Goal: Task Accomplishment & Management: Complete application form

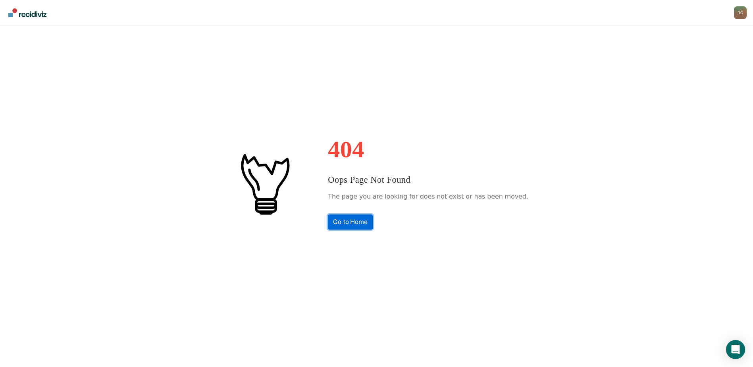
click at [373, 224] on link "Go to Home" at bounding box center [350, 221] width 45 height 15
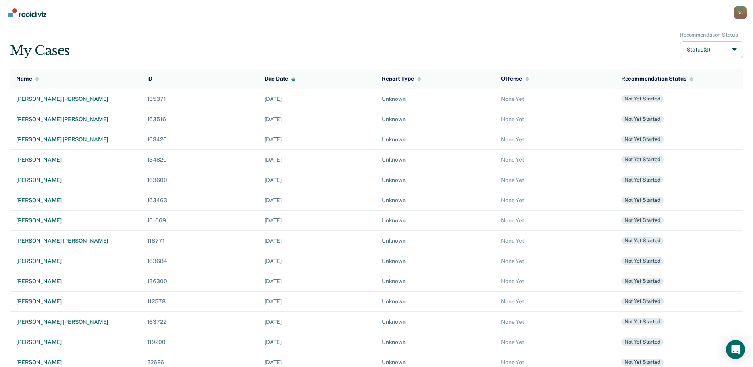
click at [55, 117] on div "[PERSON_NAME] [PERSON_NAME]" at bounding box center [75, 119] width 118 height 7
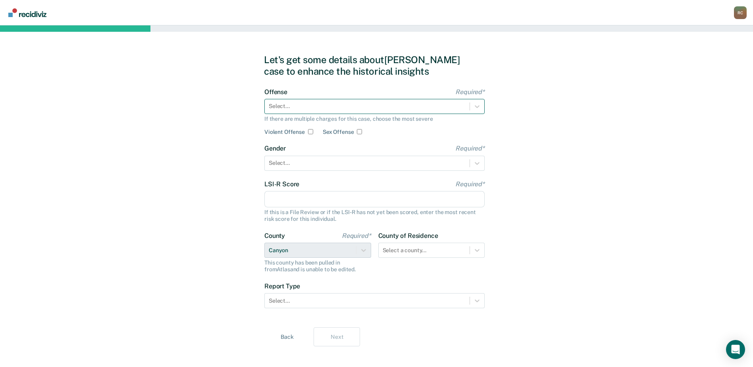
click at [298, 108] on div at bounding box center [367, 106] width 197 height 8
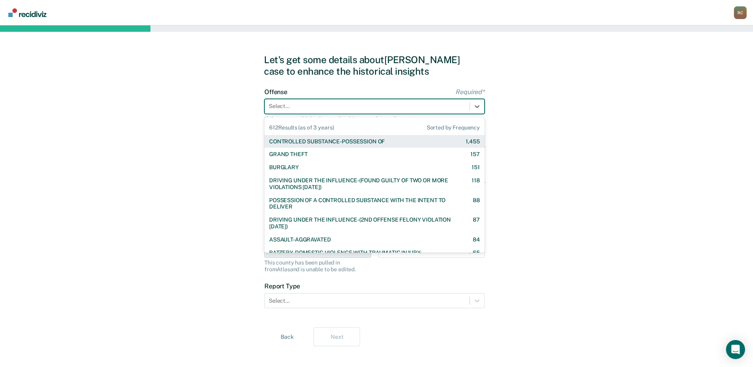
click at [356, 144] on div "CONTROLLED SUBSTANCE-POSSESSION OF" at bounding box center [327, 141] width 116 height 7
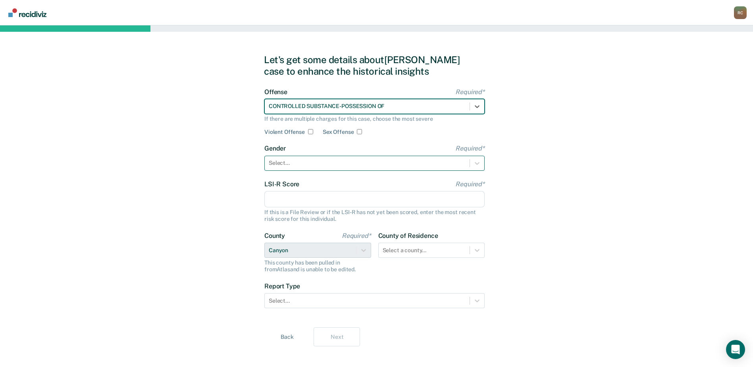
click at [315, 164] on div at bounding box center [367, 163] width 197 height 8
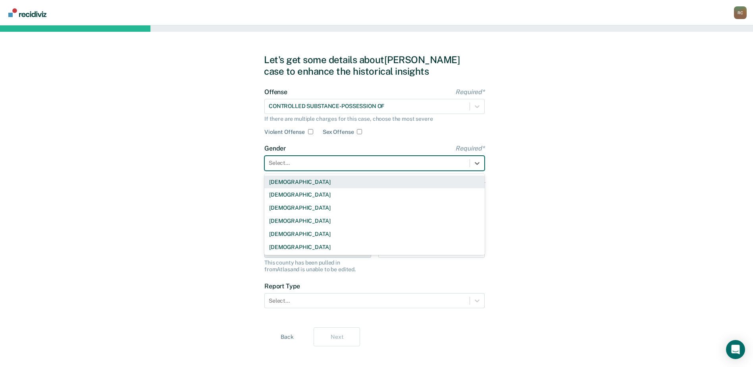
click at [303, 183] on div "[DEMOGRAPHIC_DATA]" at bounding box center [374, 181] width 220 height 13
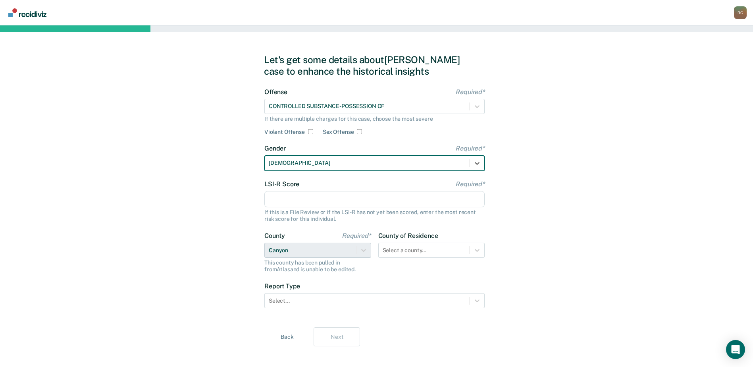
click at [295, 197] on input "LSI-R Score Required*" at bounding box center [374, 199] width 220 height 17
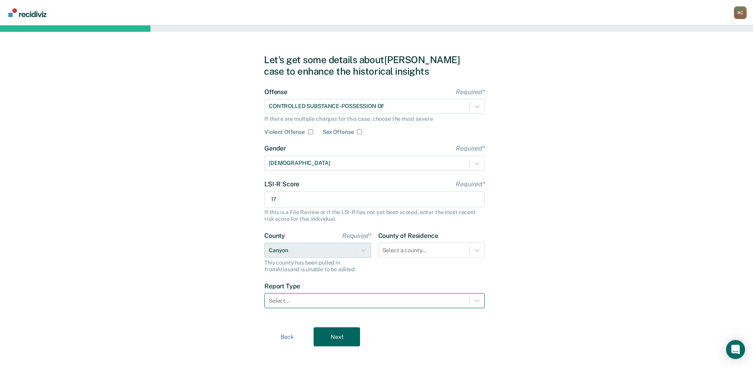
type input "17"
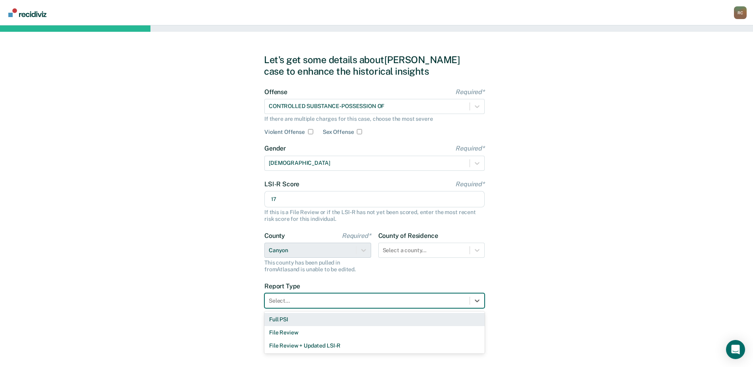
click at [318, 297] on div at bounding box center [367, 301] width 197 height 8
click at [304, 324] on div "Full PSI" at bounding box center [374, 319] width 220 height 13
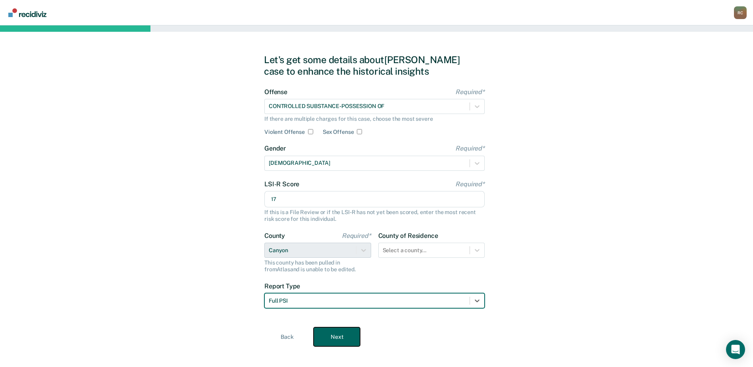
click at [324, 335] on button "Next" at bounding box center [337, 336] width 46 height 19
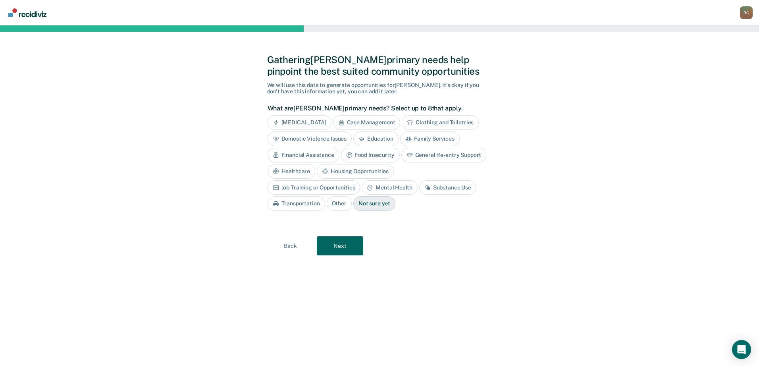
click at [419, 189] on div "Substance Use" at bounding box center [447, 187] width 57 height 15
click at [342, 242] on button "Next" at bounding box center [340, 245] width 46 height 19
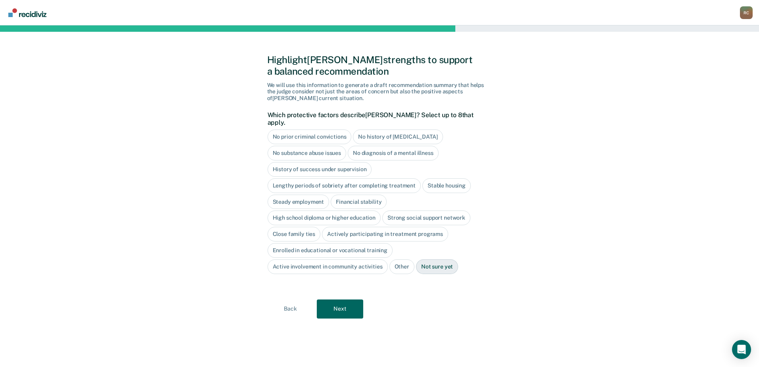
click at [332, 129] on div "No prior criminal convictions" at bounding box center [310, 136] width 84 height 15
click at [372, 129] on div "No history of [MEDICAL_DATA]" at bounding box center [407, 136] width 90 height 15
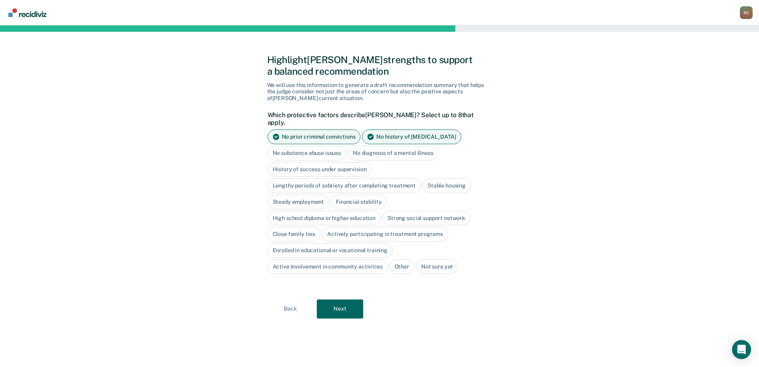
click at [369, 146] on div "No diagnosis of a mental illness" at bounding box center [393, 153] width 91 height 15
click at [436, 178] on div "Stable housing" at bounding box center [446, 185] width 48 height 15
click at [305, 195] on div "Steady employment" at bounding box center [299, 202] width 62 height 15
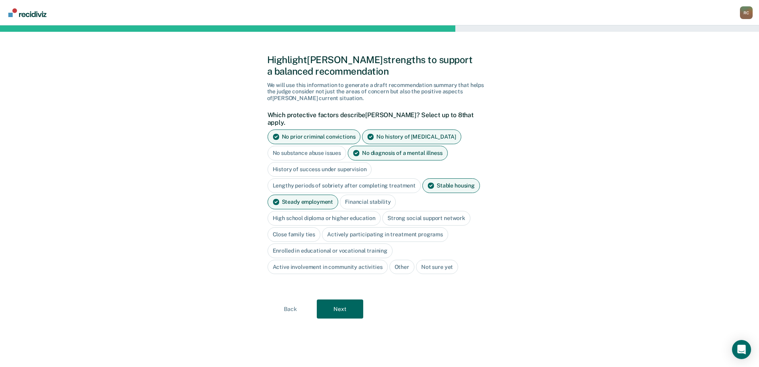
click at [356, 195] on div "Financial stability" at bounding box center [368, 202] width 56 height 15
click at [347, 211] on div "High school diploma or higher education" at bounding box center [325, 218] width 114 height 15
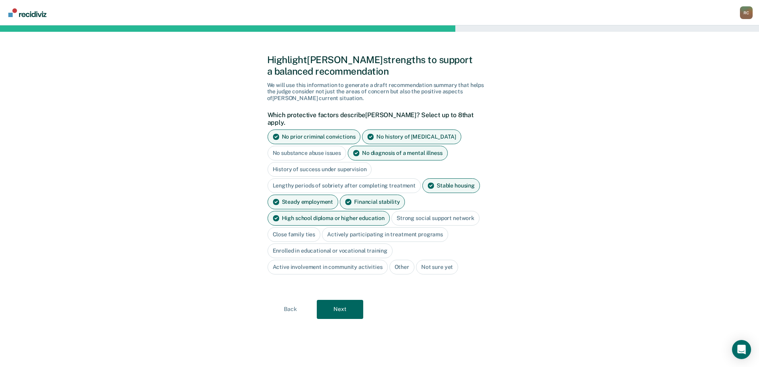
click at [412, 211] on div "Strong social support network" at bounding box center [435, 218] width 88 height 15
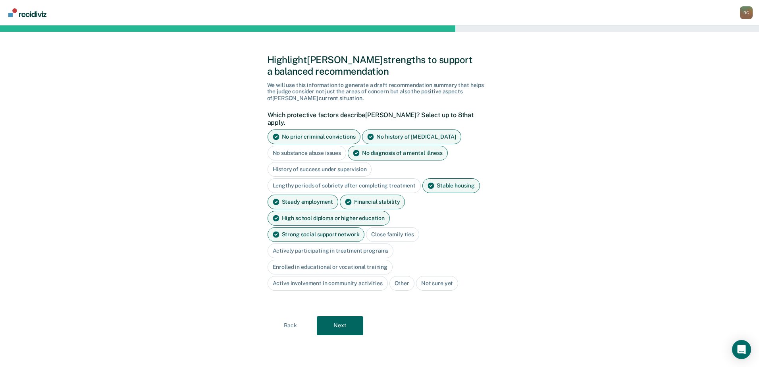
click at [366, 227] on div "Close family ties" at bounding box center [392, 234] width 53 height 15
click at [365, 227] on div "Strong social support network" at bounding box center [316, 234] width 97 height 15
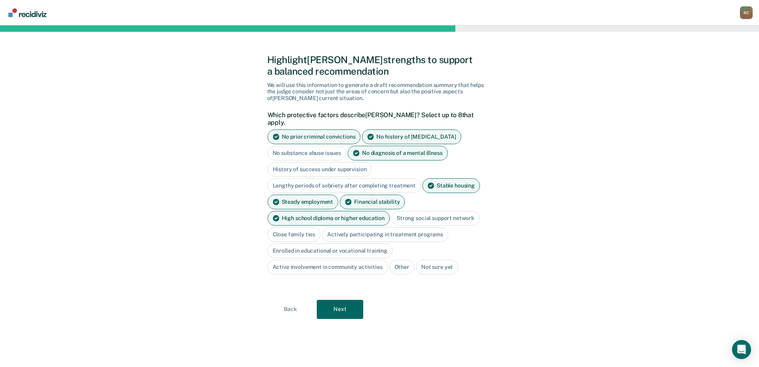
click at [288, 230] on div "Close family ties" at bounding box center [294, 234] width 53 height 15
click at [342, 301] on button "Next" at bounding box center [340, 309] width 46 height 19
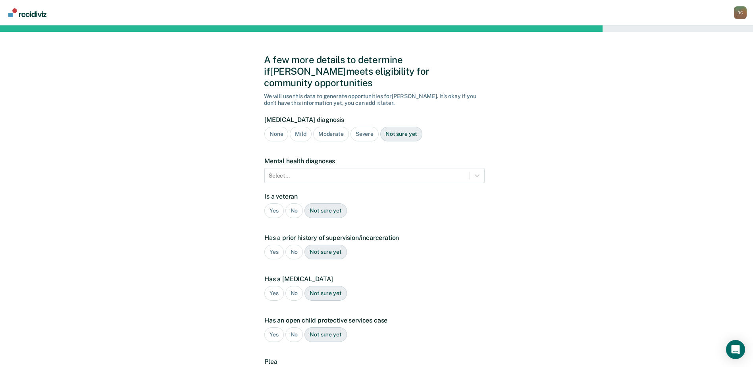
click at [274, 127] on div "None" at bounding box center [276, 134] width 24 height 15
click at [296, 203] on div "No" at bounding box center [294, 210] width 18 height 15
click at [289, 172] on div at bounding box center [367, 176] width 197 height 8
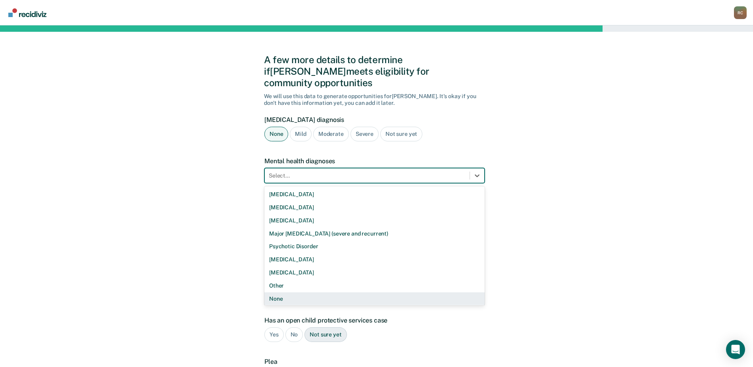
click at [300, 292] on div "None" at bounding box center [374, 298] width 220 height 13
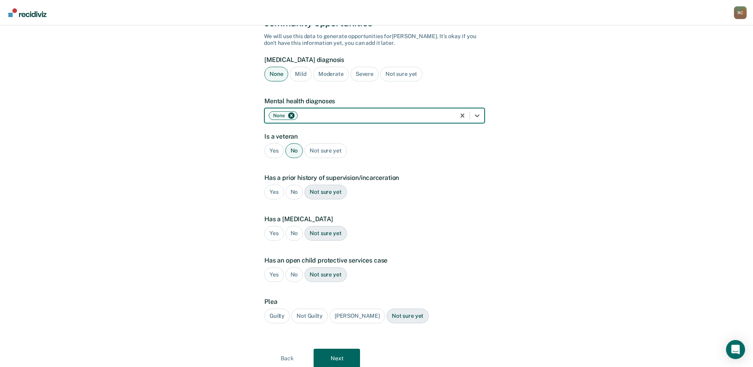
scroll to position [78, 0]
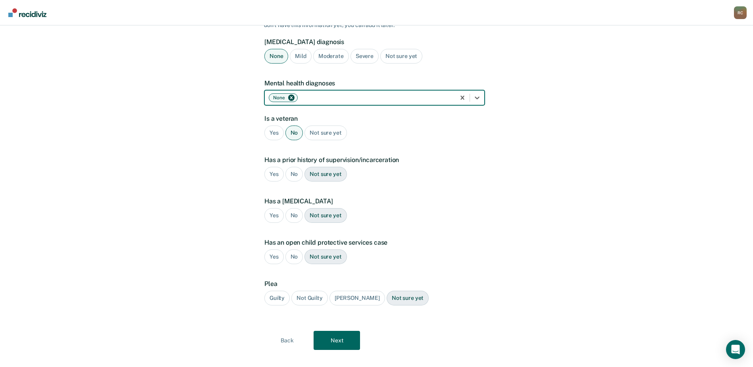
click at [295, 167] on div "No" at bounding box center [294, 174] width 18 height 15
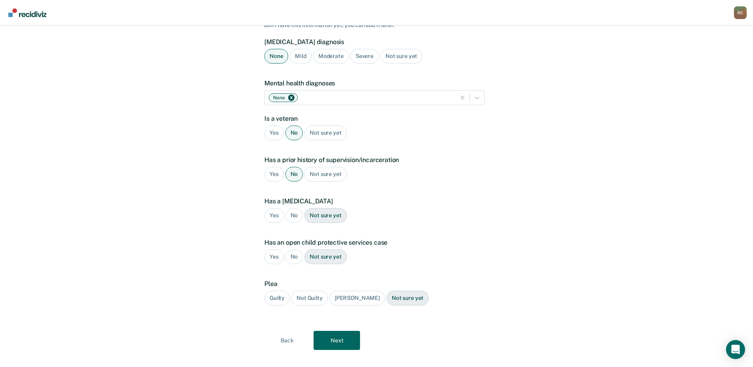
click at [292, 208] on div "No" at bounding box center [294, 215] width 18 height 15
click at [294, 249] on div "No" at bounding box center [294, 256] width 18 height 15
click at [278, 291] on div "Guilty" at bounding box center [276, 298] width 25 height 15
click at [349, 331] on button "Next" at bounding box center [337, 340] width 46 height 19
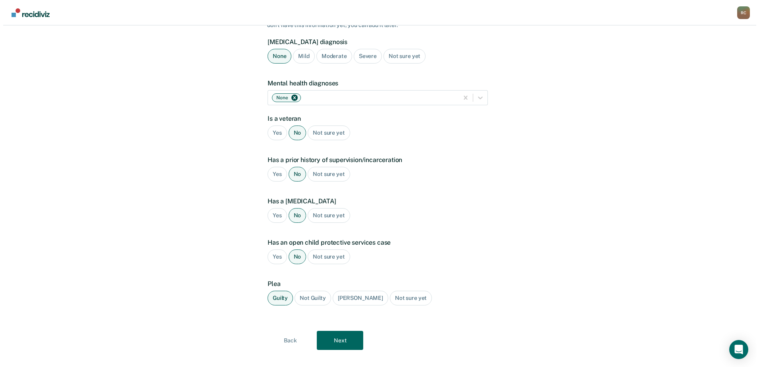
scroll to position [0, 0]
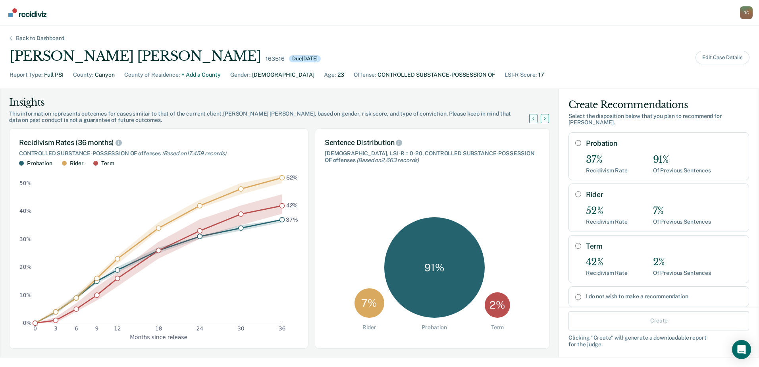
click at [575, 143] on input "Probation" at bounding box center [578, 143] width 6 height 6
radio input "true"
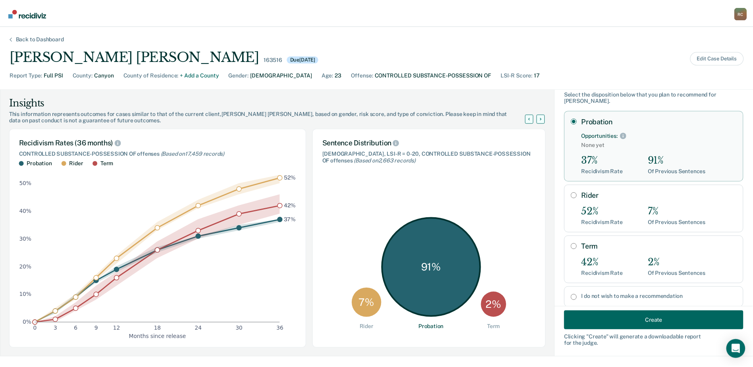
scroll to position [43, 0]
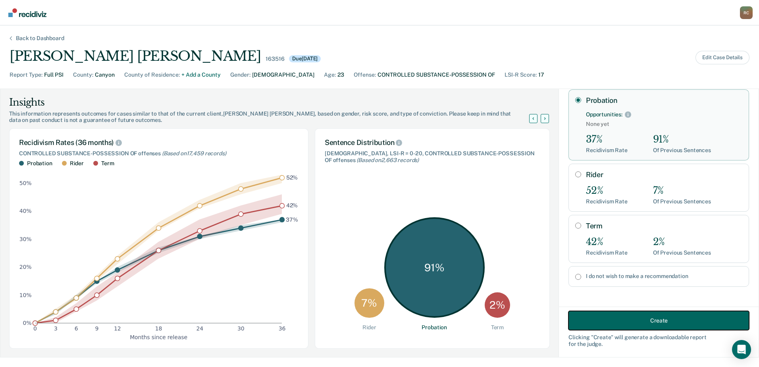
click at [642, 316] on button "Create" at bounding box center [659, 320] width 181 height 19
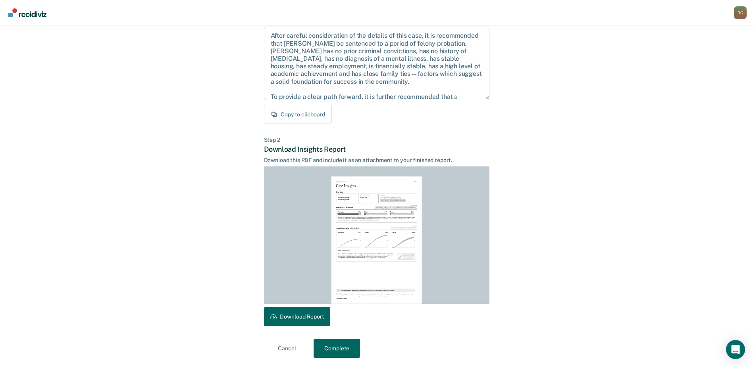
scroll to position [86, 0]
click at [304, 314] on button "Download Report" at bounding box center [297, 316] width 66 height 19
click at [338, 350] on button "Complete" at bounding box center [337, 347] width 46 height 19
